Goal: Download file/media

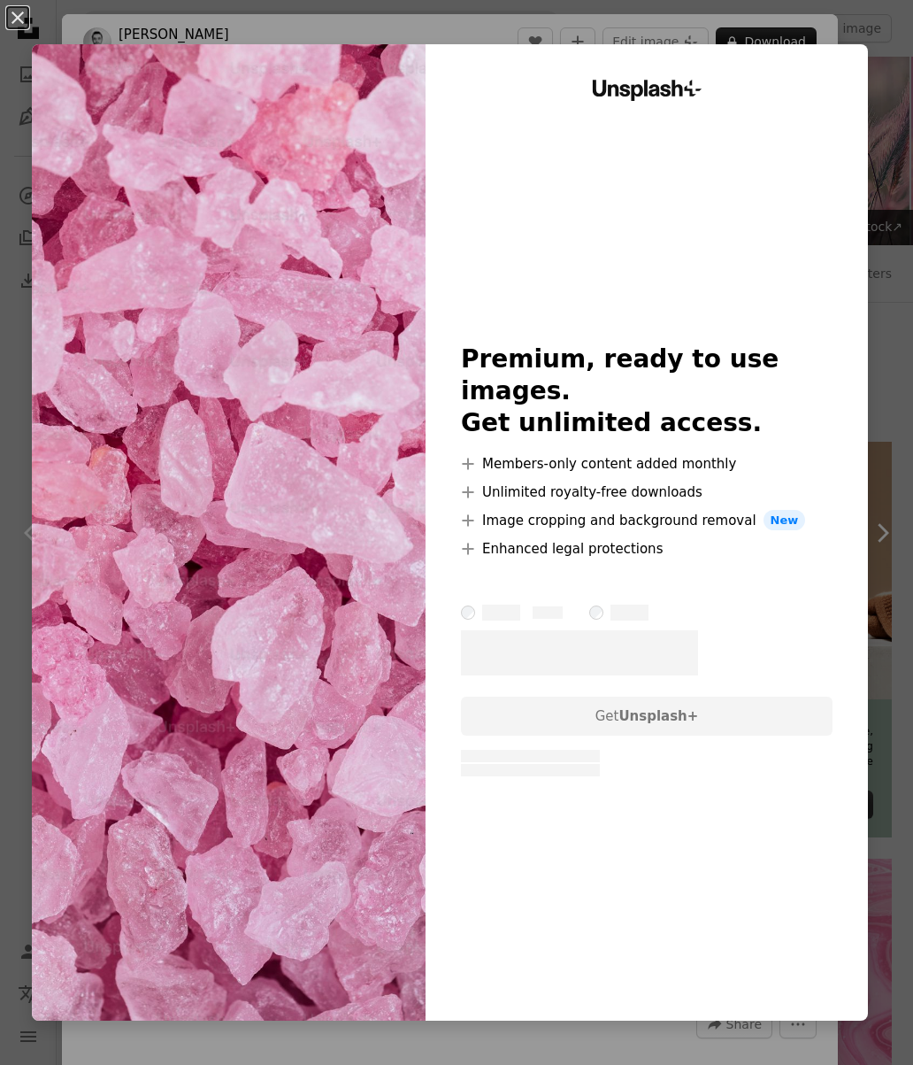
scroll to position [4447, 0]
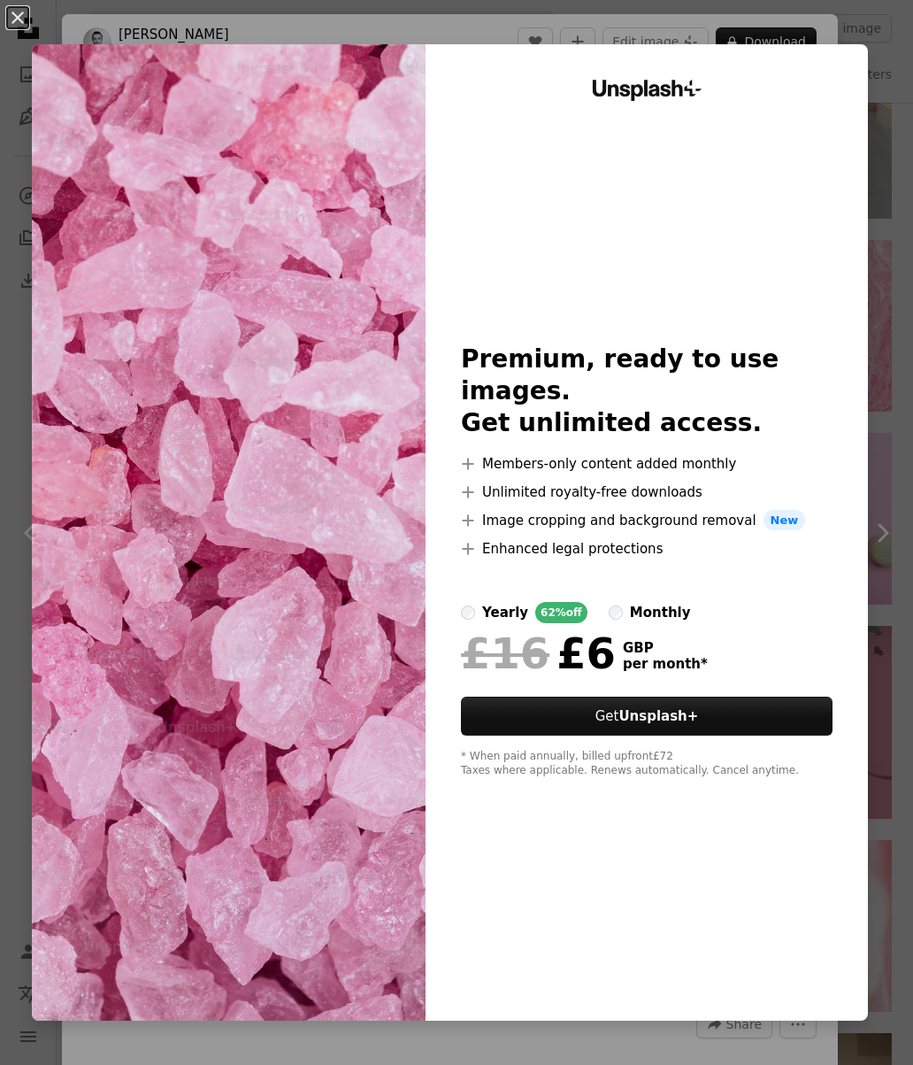
click at [7, 27] on button "An X shape" at bounding box center [17, 17] width 21 height 21
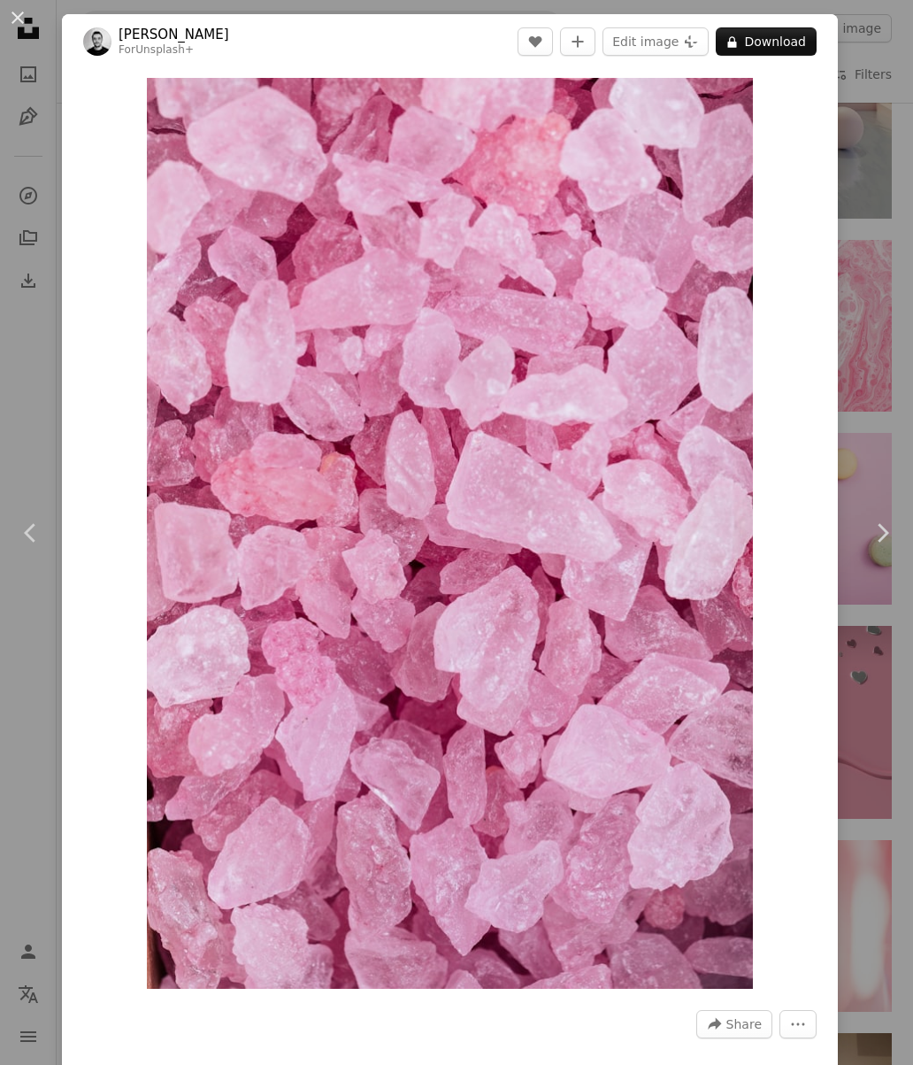
click at [781, 43] on button "A lock Download" at bounding box center [766, 41] width 101 height 28
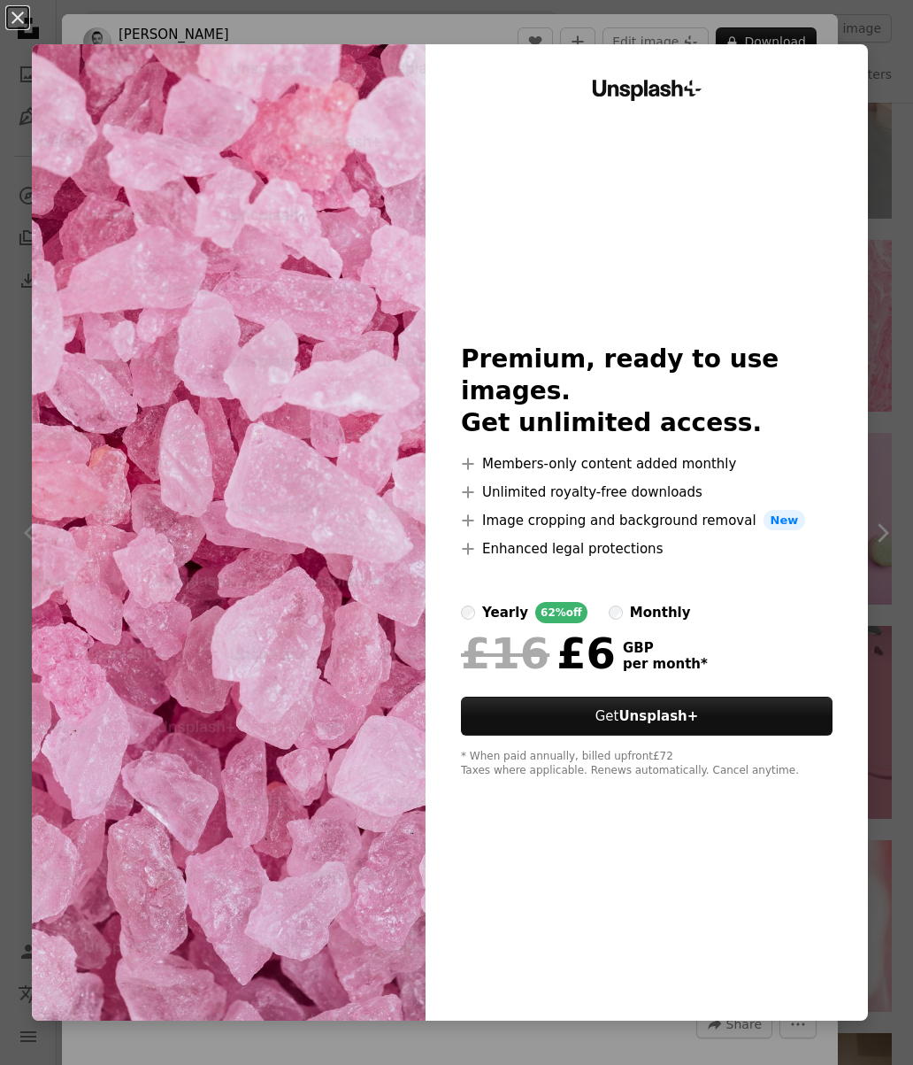
click at [22, 18] on button "An X shape" at bounding box center [17, 17] width 21 height 21
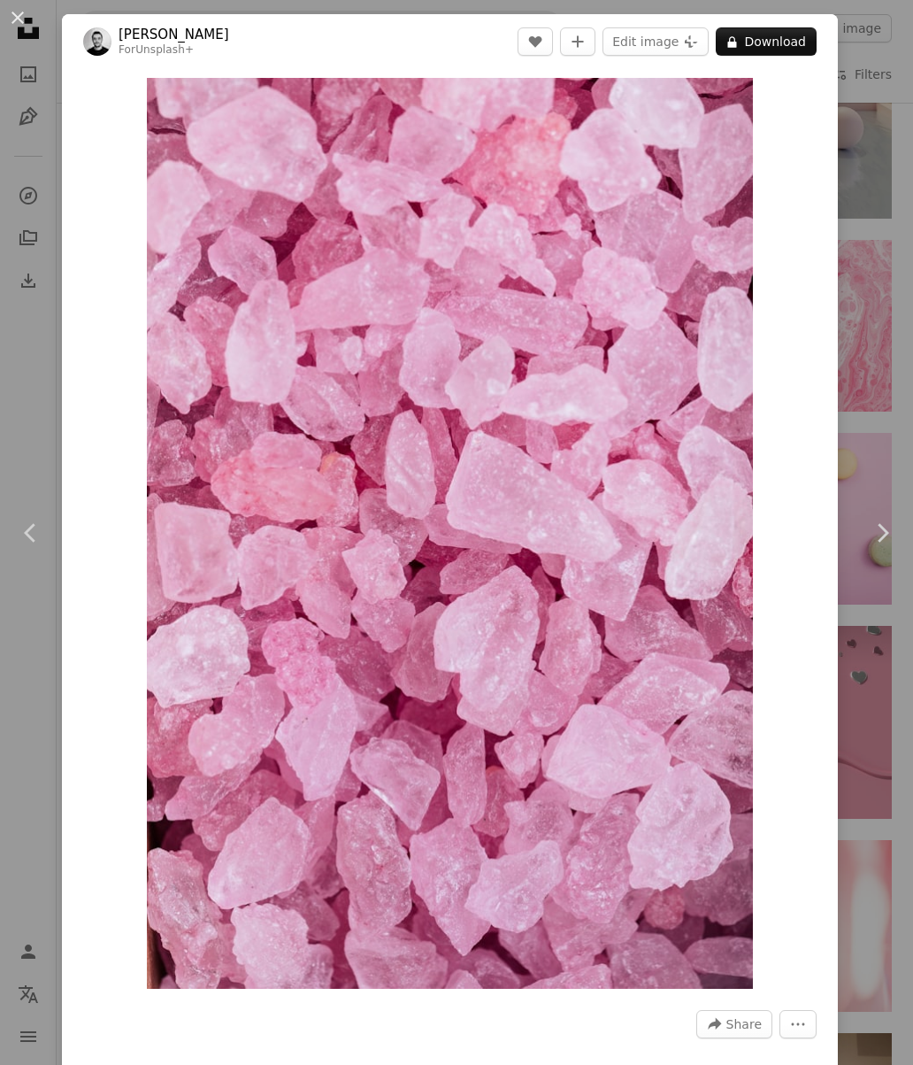
click at [17, 28] on button "An X shape" at bounding box center [17, 17] width 21 height 21
